Goal: Task Accomplishment & Management: Complete application form

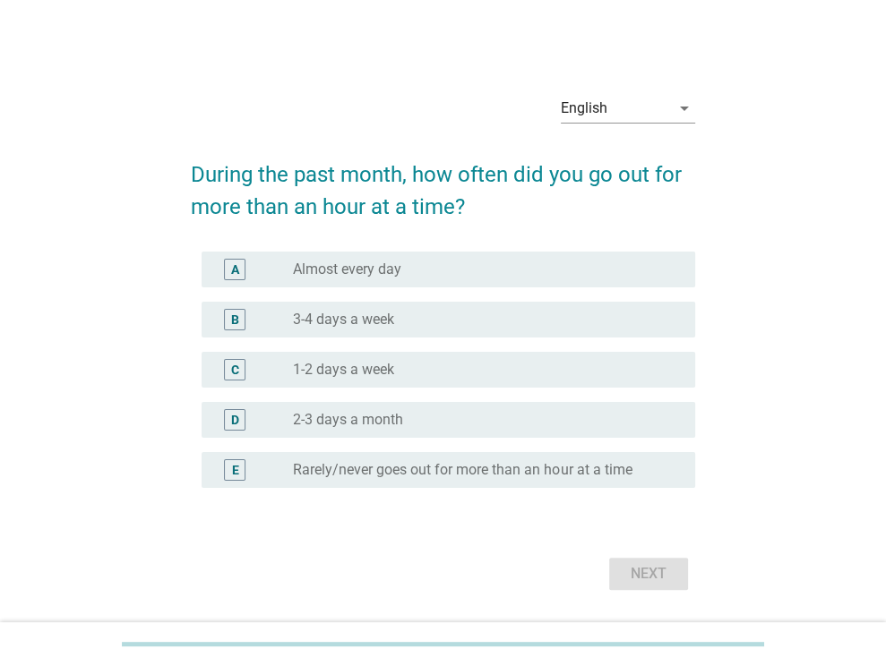
click at [486, 235] on form "During the past month, how often did you go out for more than an hour at a time…" at bounding box center [443, 368] width 504 height 455
click at [462, 277] on div "radio_button_unchecked Almost every day" at bounding box center [479, 270] width 373 height 18
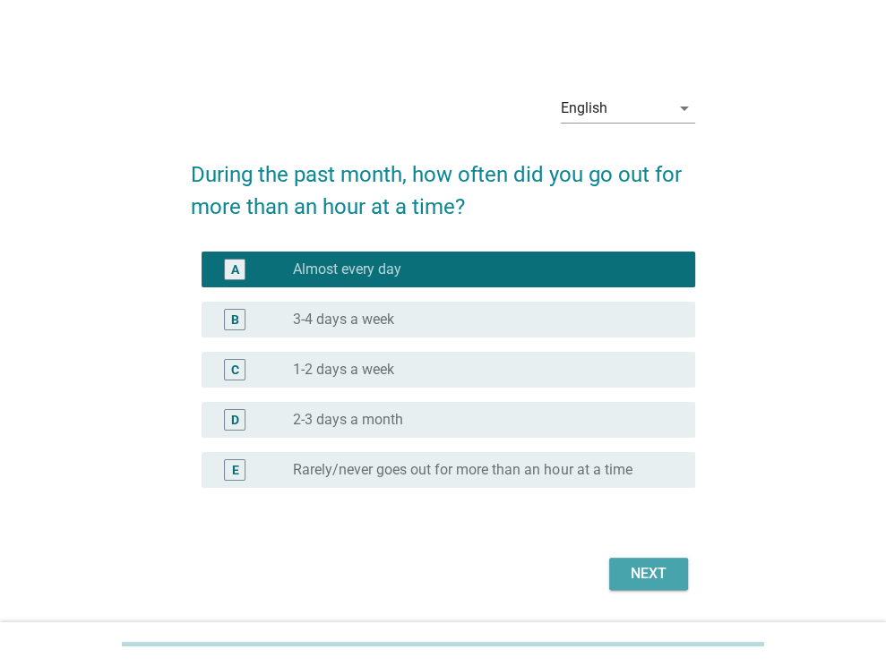
click at [637, 563] on div "Next" at bounding box center [648, 573] width 50 height 21
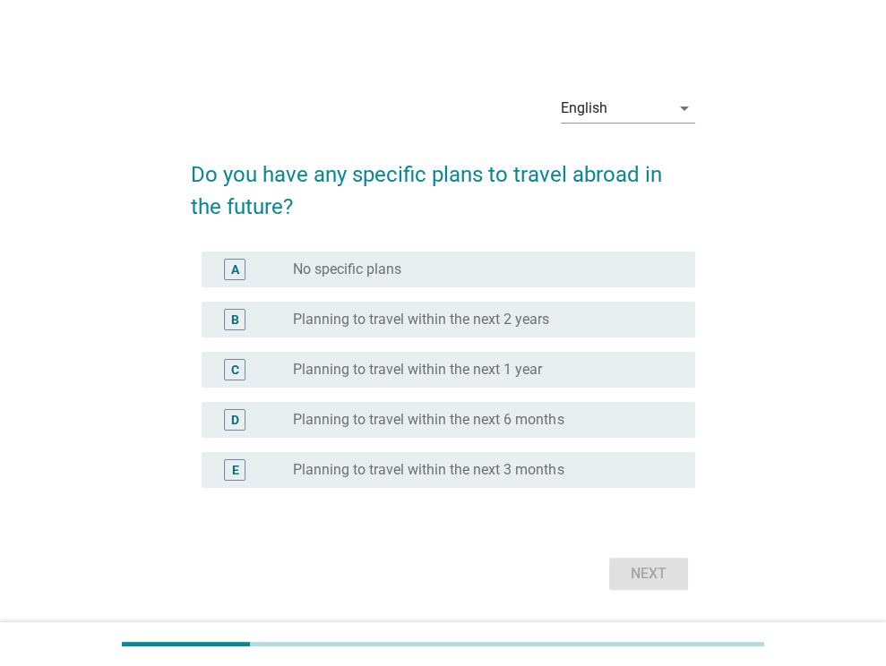
click at [475, 455] on div "E radio_button_unchecked Planning to travel within the next 3 months" at bounding box center [447, 470] width 493 height 36
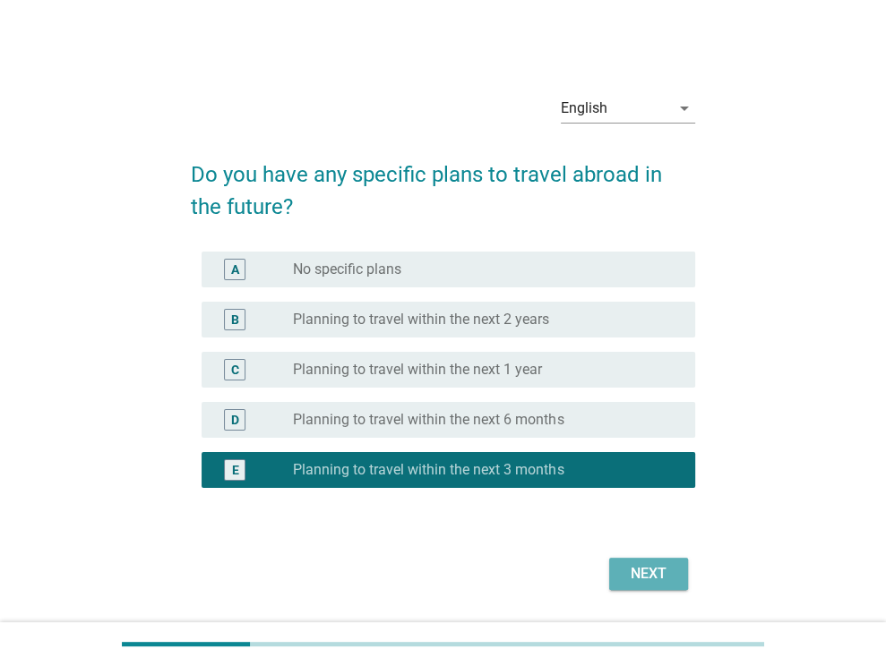
click at [621, 577] on button "Next" at bounding box center [648, 574] width 79 height 32
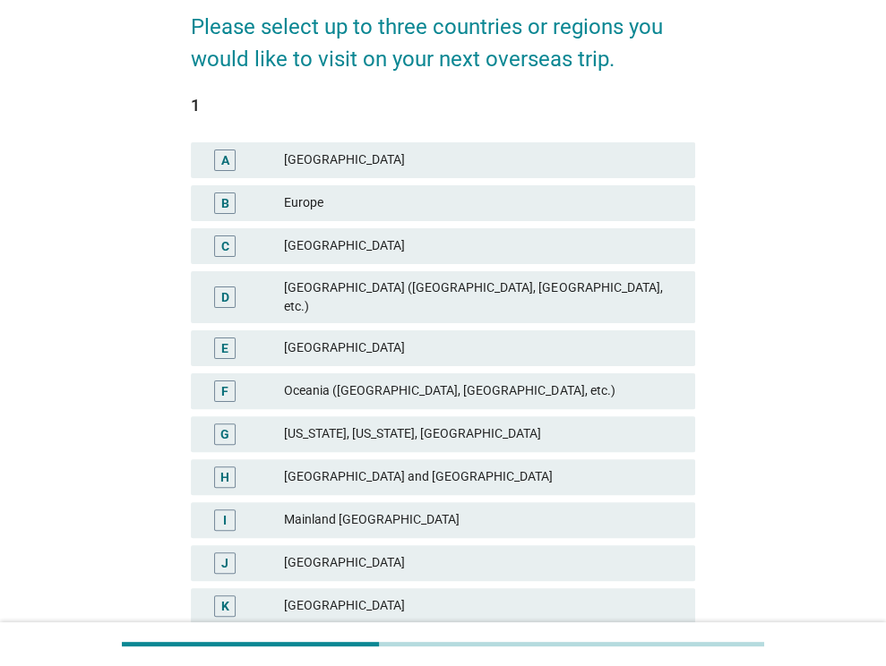
scroll to position [179, 0]
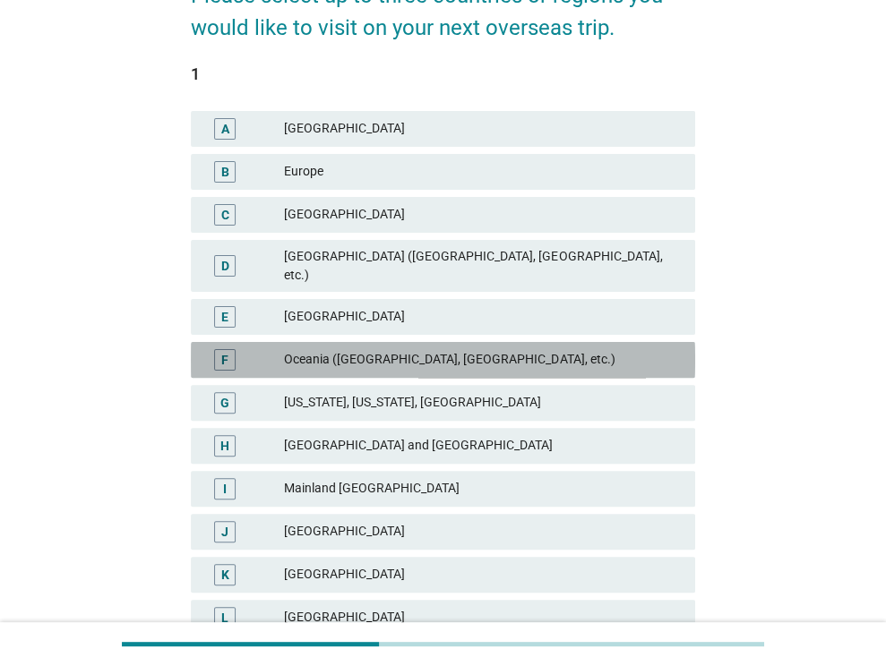
click at [433, 349] on div "Oceania ([GEOGRAPHIC_DATA], [GEOGRAPHIC_DATA], etc.)" at bounding box center [482, 359] width 397 height 21
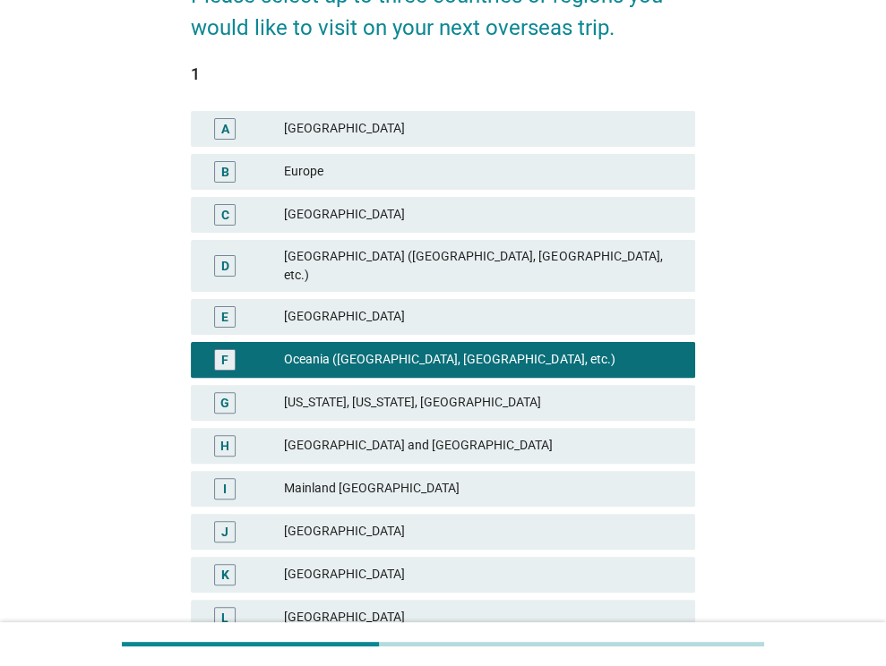
click at [370, 179] on div "Europe" at bounding box center [482, 171] width 397 height 21
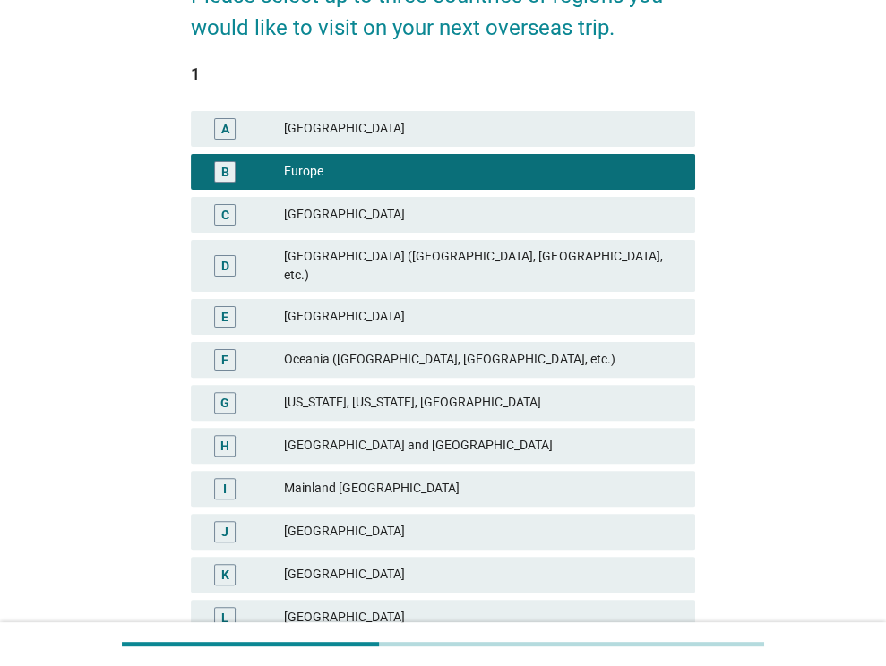
click at [426, 349] on div "Oceania ([GEOGRAPHIC_DATA], [GEOGRAPHIC_DATA], etc.)" at bounding box center [482, 359] width 397 height 21
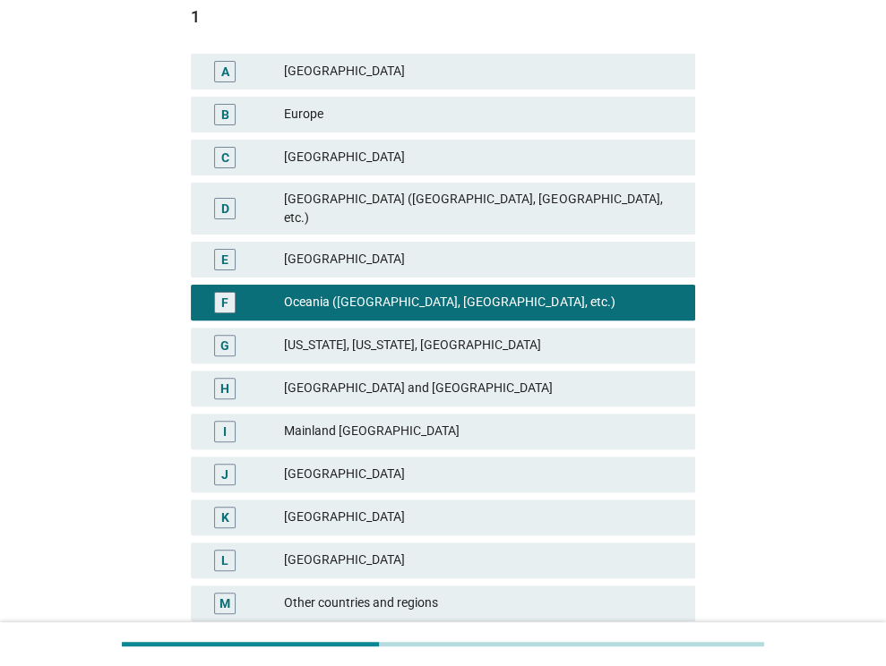
scroll to position [269, 0]
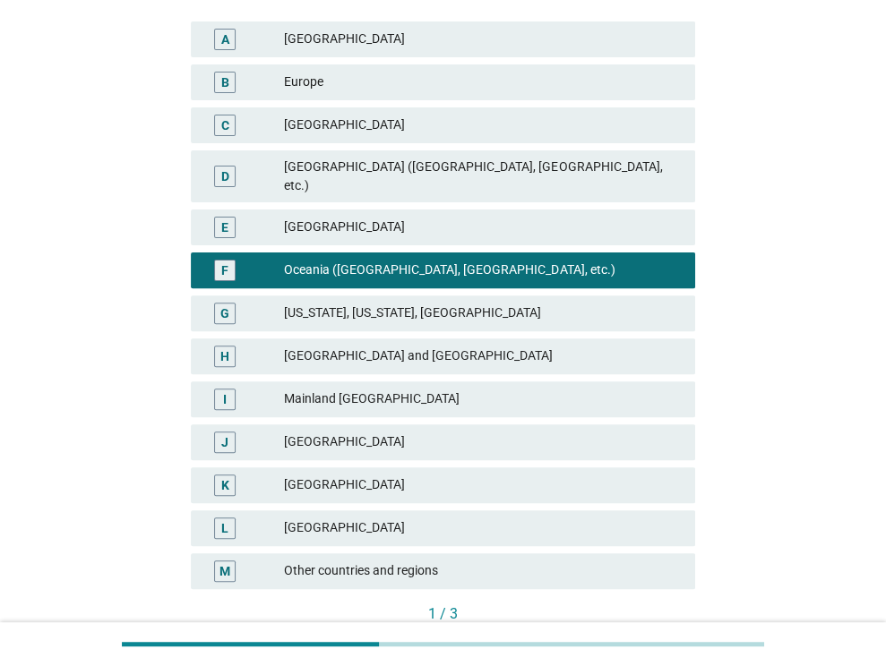
click at [436, 97] on div "B Europe" at bounding box center [443, 82] width 504 height 36
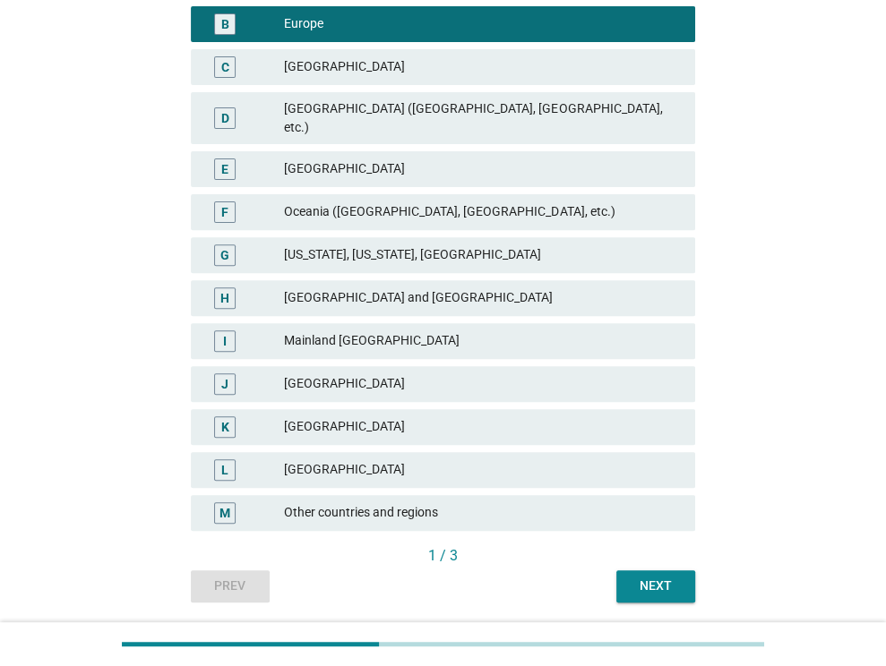
scroll to position [358, 0]
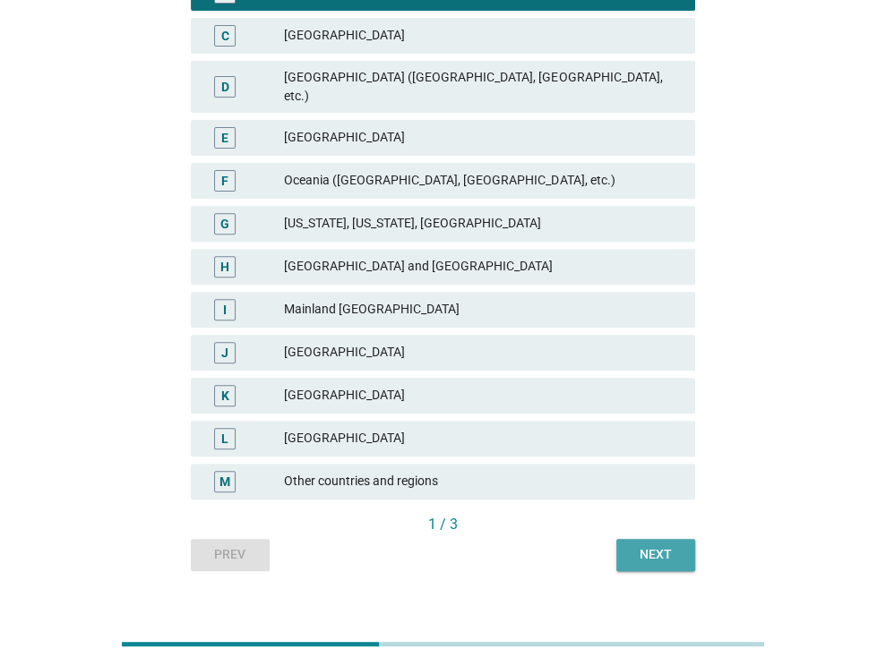
click at [644, 545] on div "Next" at bounding box center [655, 554] width 50 height 19
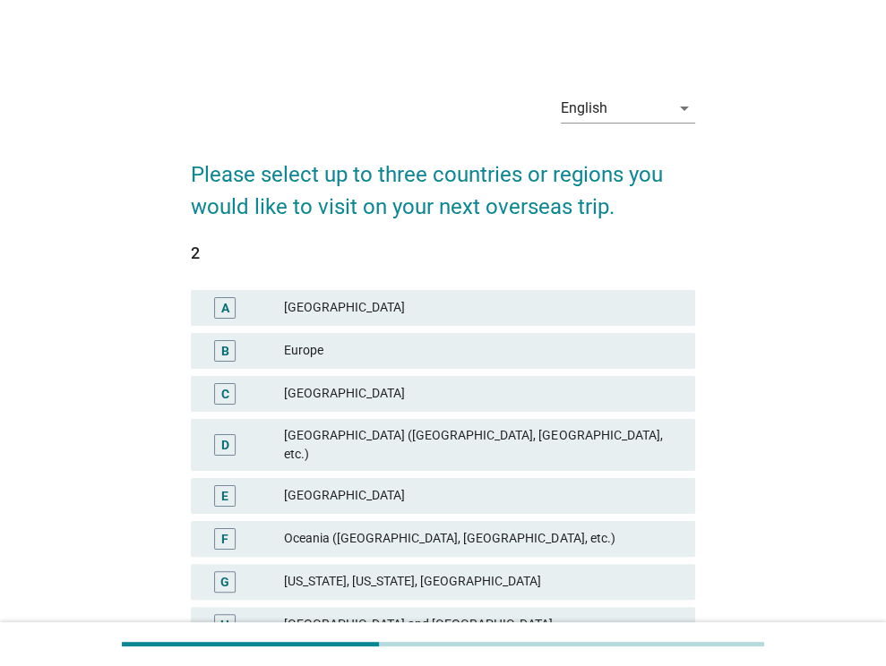
click at [428, 499] on div "E [GEOGRAPHIC_DATA]" at bounding box center [442, 496] width 511 height 43
click at [428, 521] on div "F Oceania ([GEOGRAPHIC_DATA], [GEOGRAPHIC_DATA], etc.)" at bounding box center [443, 539] width 504 height 36
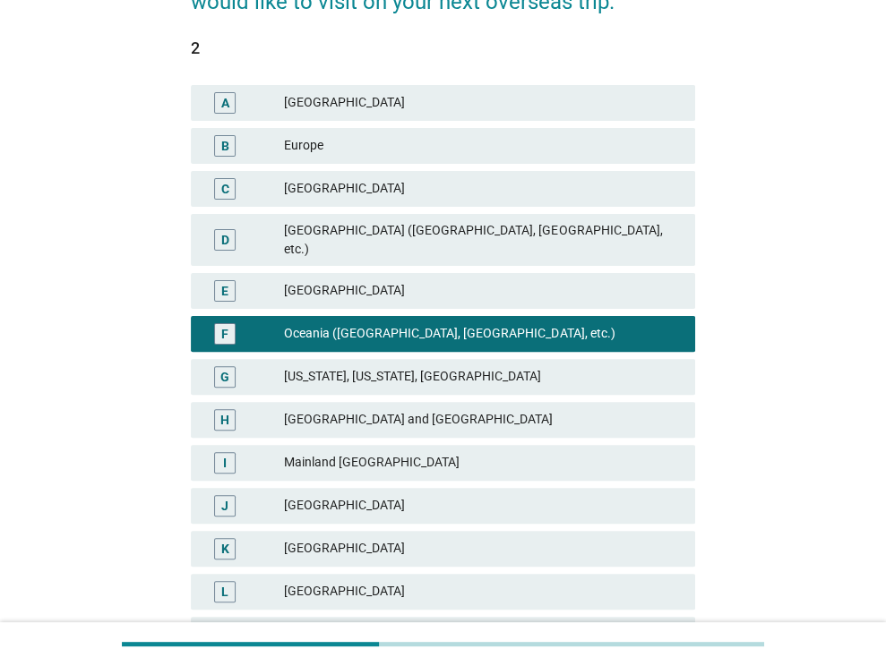
scroll to position [369, 0]
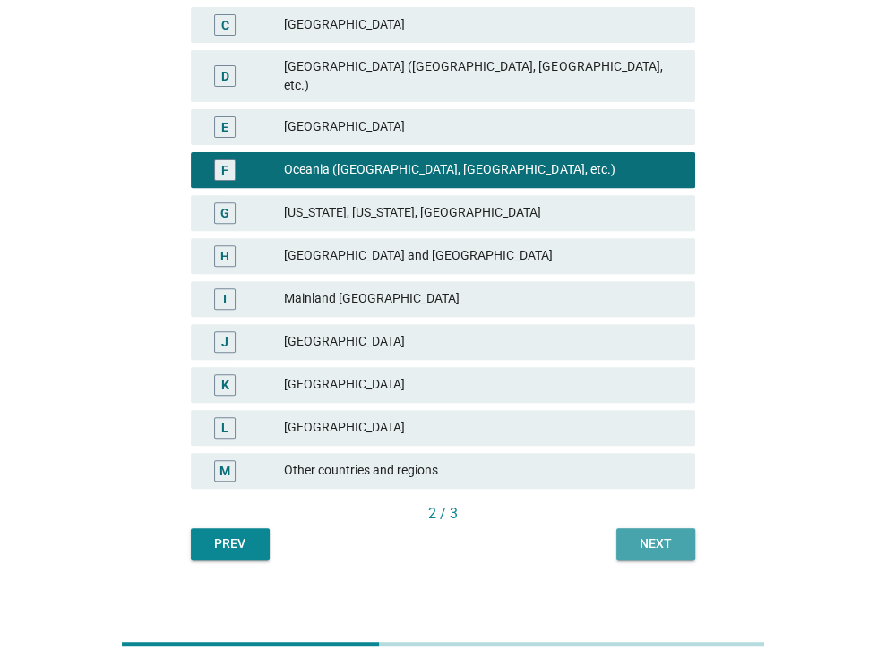
click at [653, 535] on div "Next" at bounding box center [655, 544] width 50 height 19
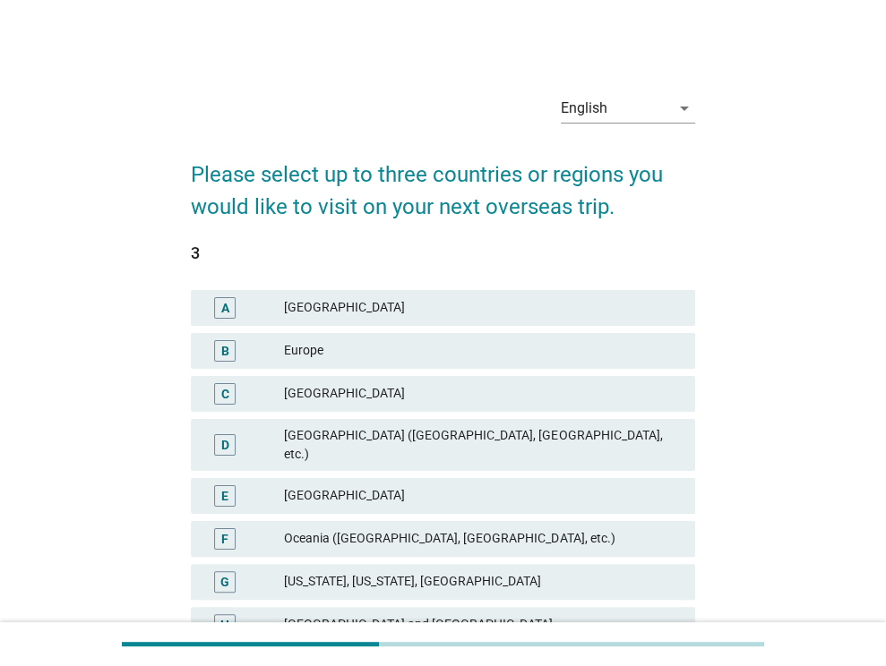
click at [405, 485] on div "[GEOGRAPHIC_DATA]" at bounding box center [482, 495] width 397 height 21
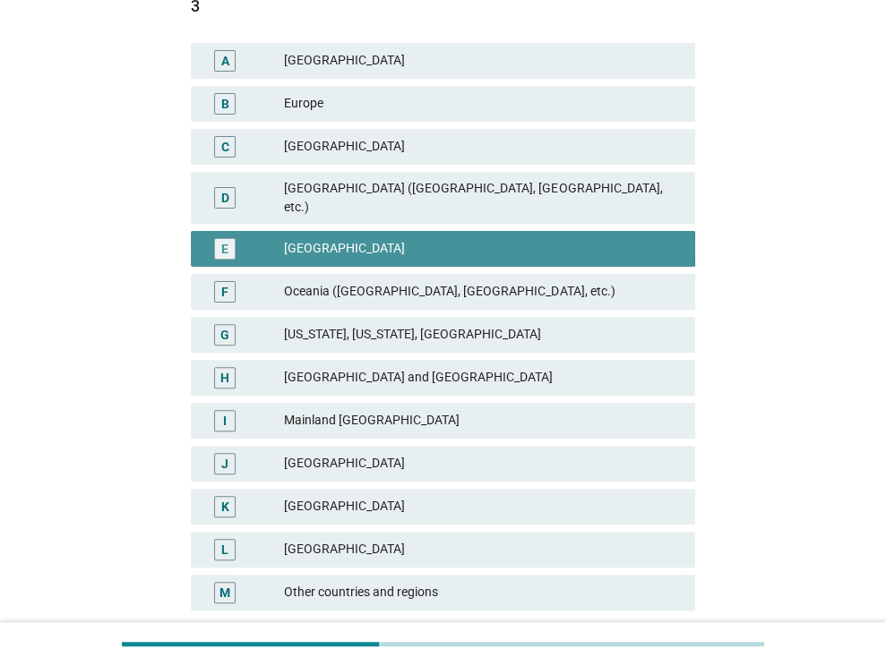
scroll to position [369, 0]
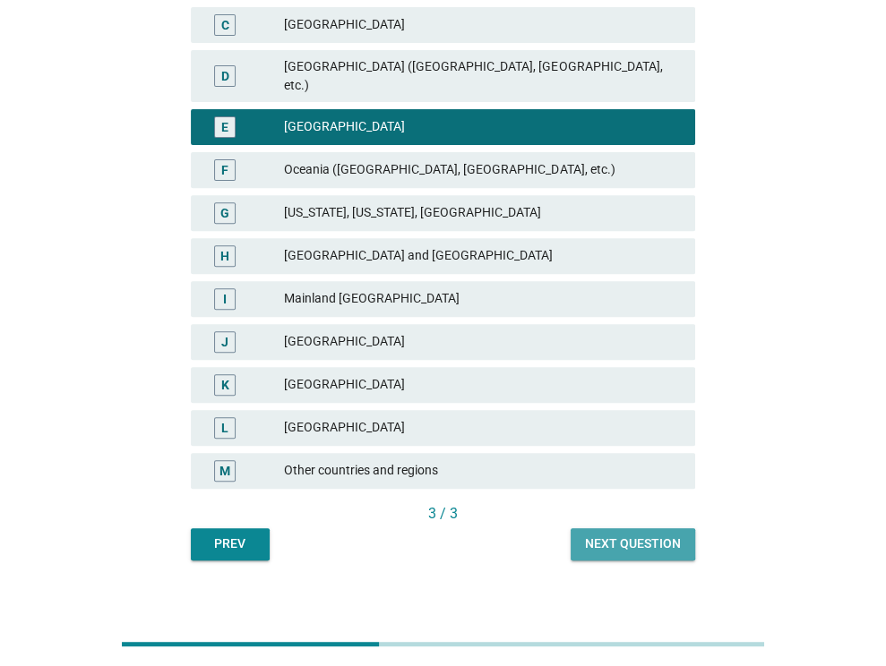
click at [605, 540] on button "Next question" at bounding box center [632, 544] width 124 height 32
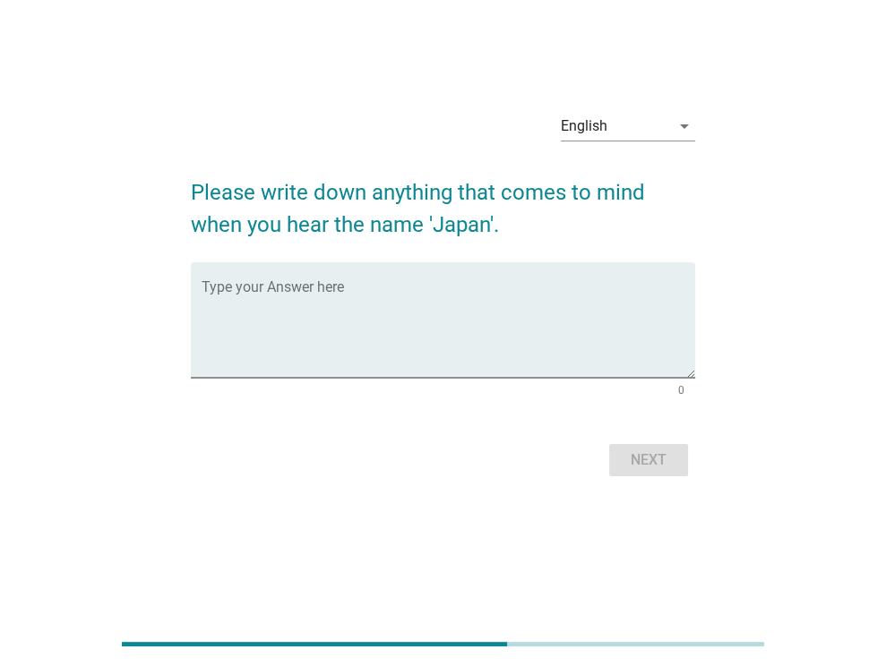
scroll to position [0, 0]
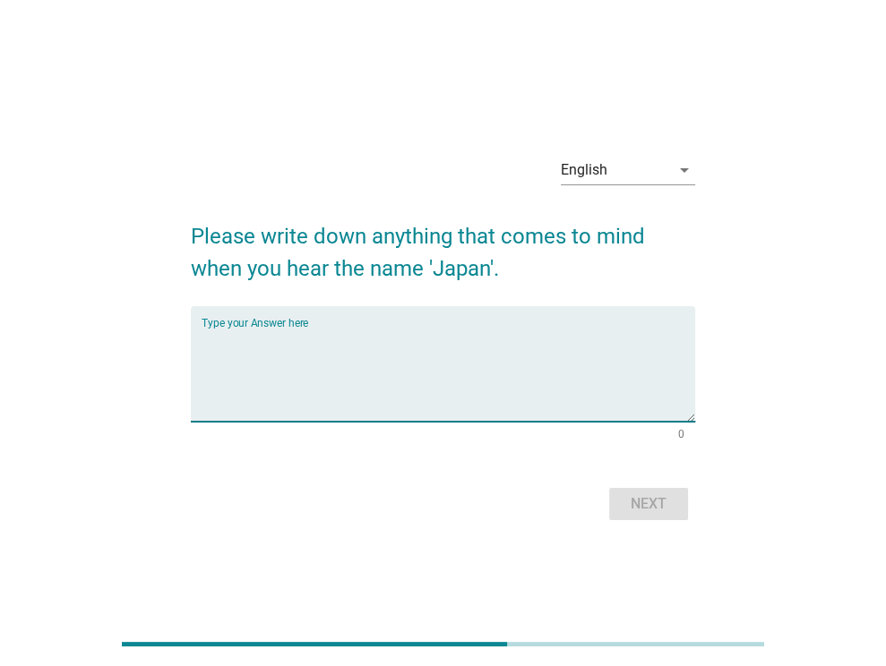
click at [422, 375] on textarea "Type your Answer here" at bounding box center [447, 375] width 493 height 94
type textarea "Anime"
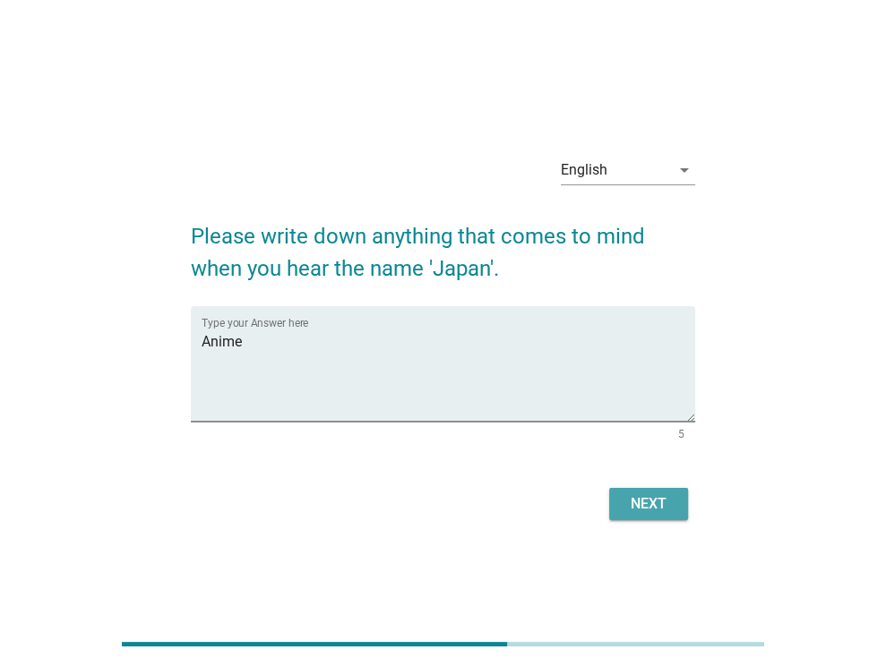
click at [652, 509] on div "Next" at bounding box center [648, 503] width 50 height 21
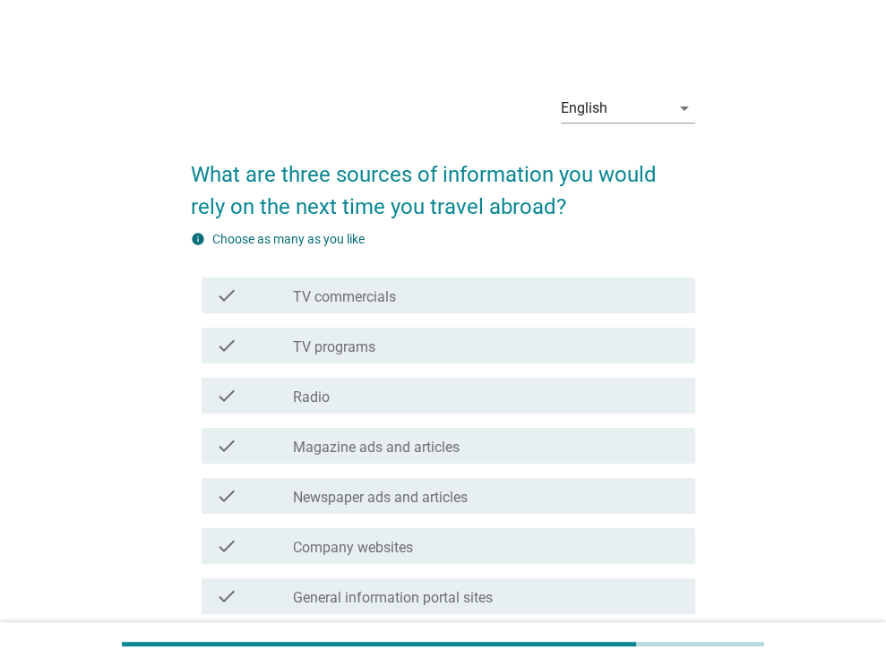
click at [429, 261] on div "info Choose as many as you like check check_box_outline_blank TV commercials ch…" at bounding box center [443, 626] width 504 height 792
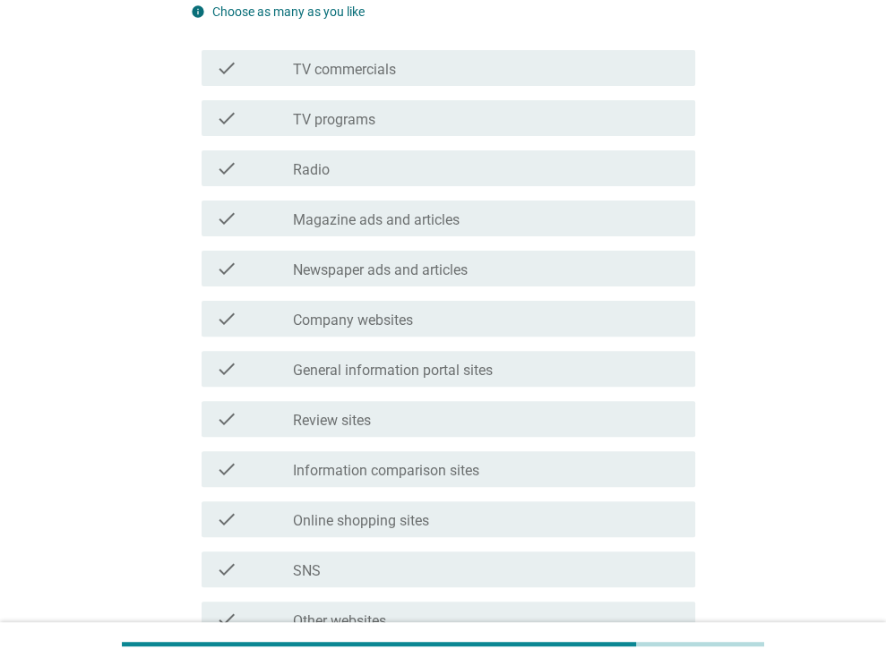
scroll to position [269, 0]
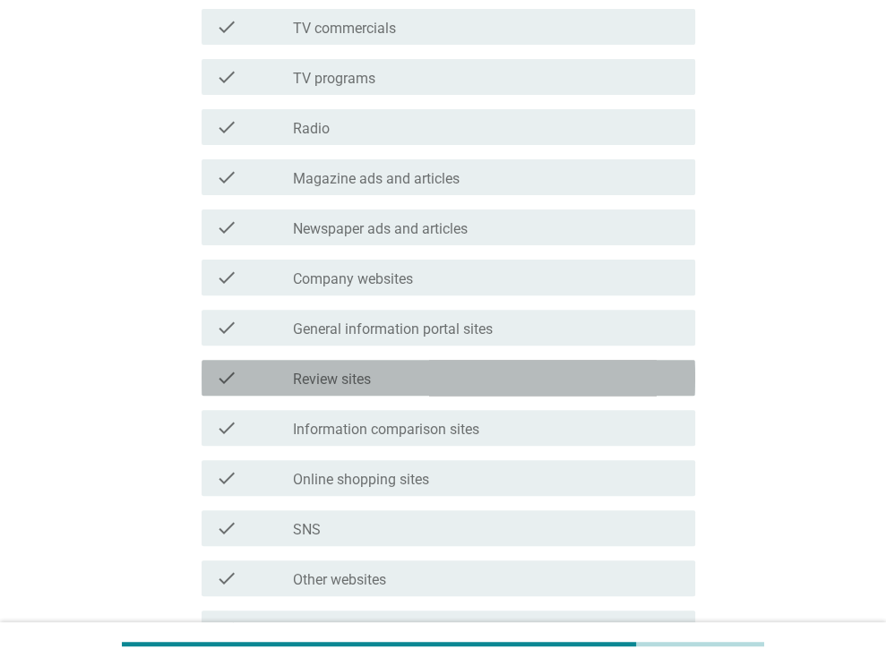
click at [464, 382] on div "check_box_outline_blank Review sites" at bounding box center [487, 377] width 388 height 21
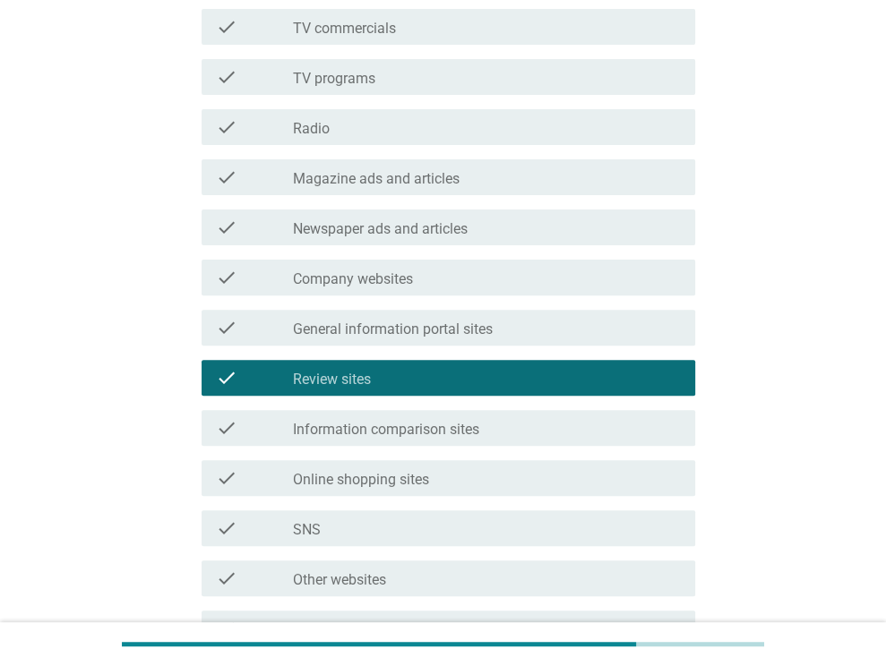
click at [485, 429] on div "check_box_outline_blank Information comparison sites" at bounding box center [487, 427] width 388 height 21
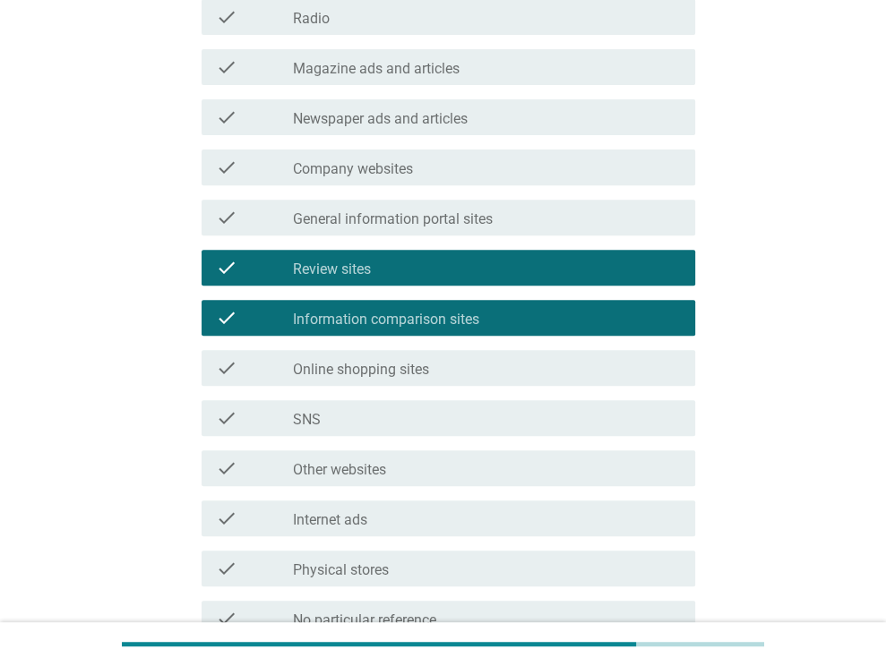
scroll to position [448, 0]
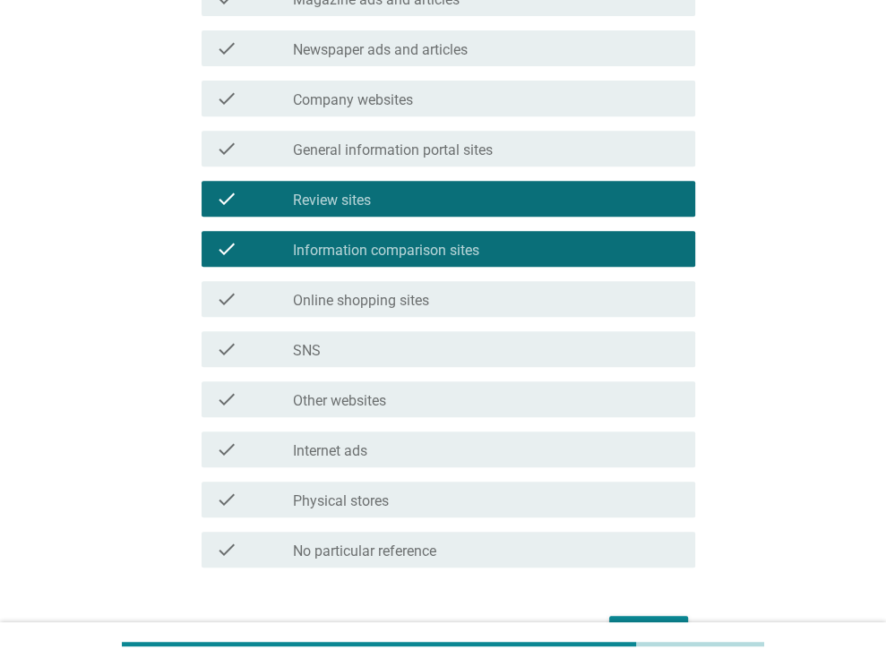
click at [426, 403] on div "check_box_outline_blank Other websites" at bounding box center [487, 399] width 388 height 21
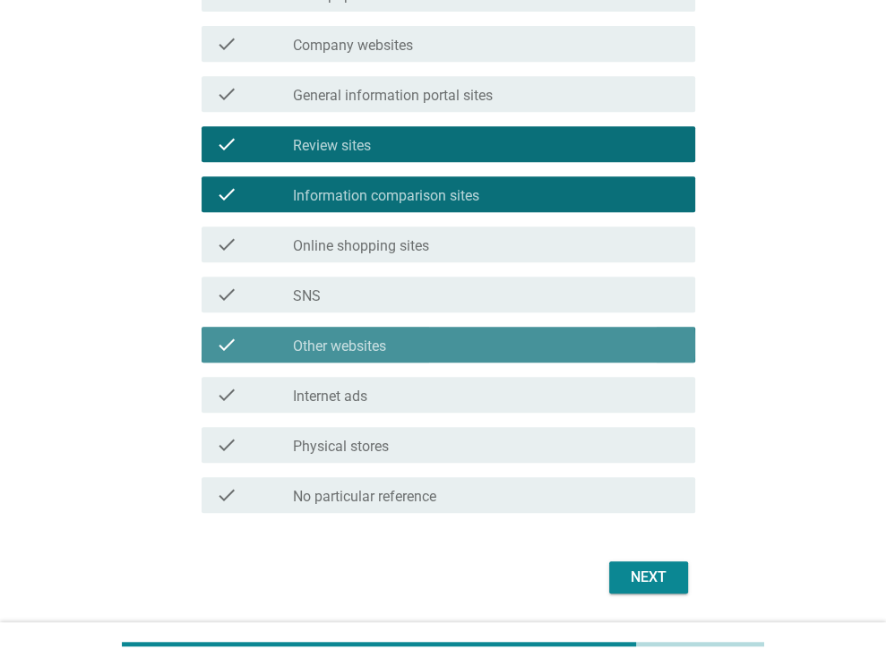
scroll to position [558, 0]
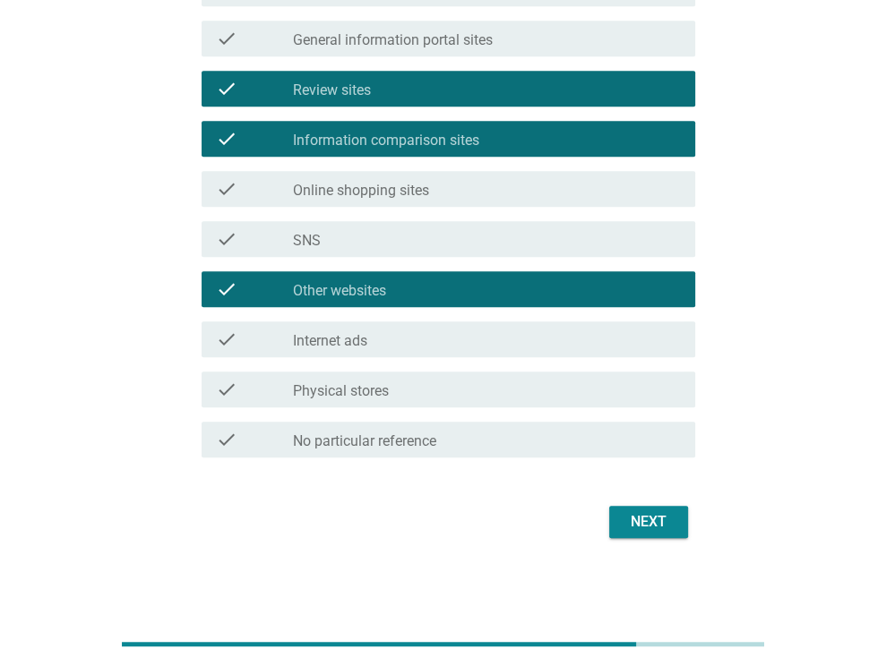
click at [672, 518] on div "Next" at bounding box center [648, 521] width 50 height 21
